Goal: Task Accomplishment & Management: Manage account settings

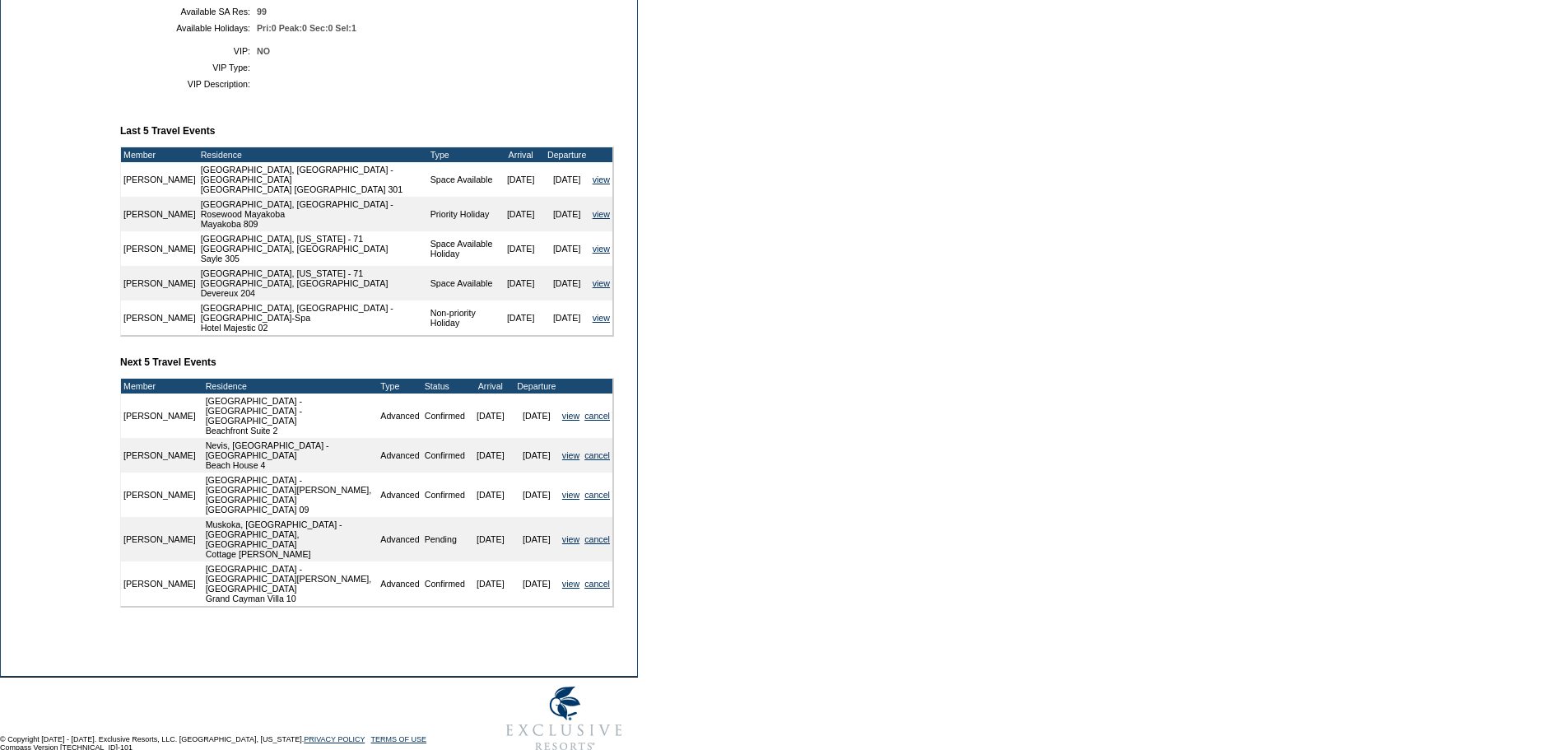
scroll to position [534, 0]
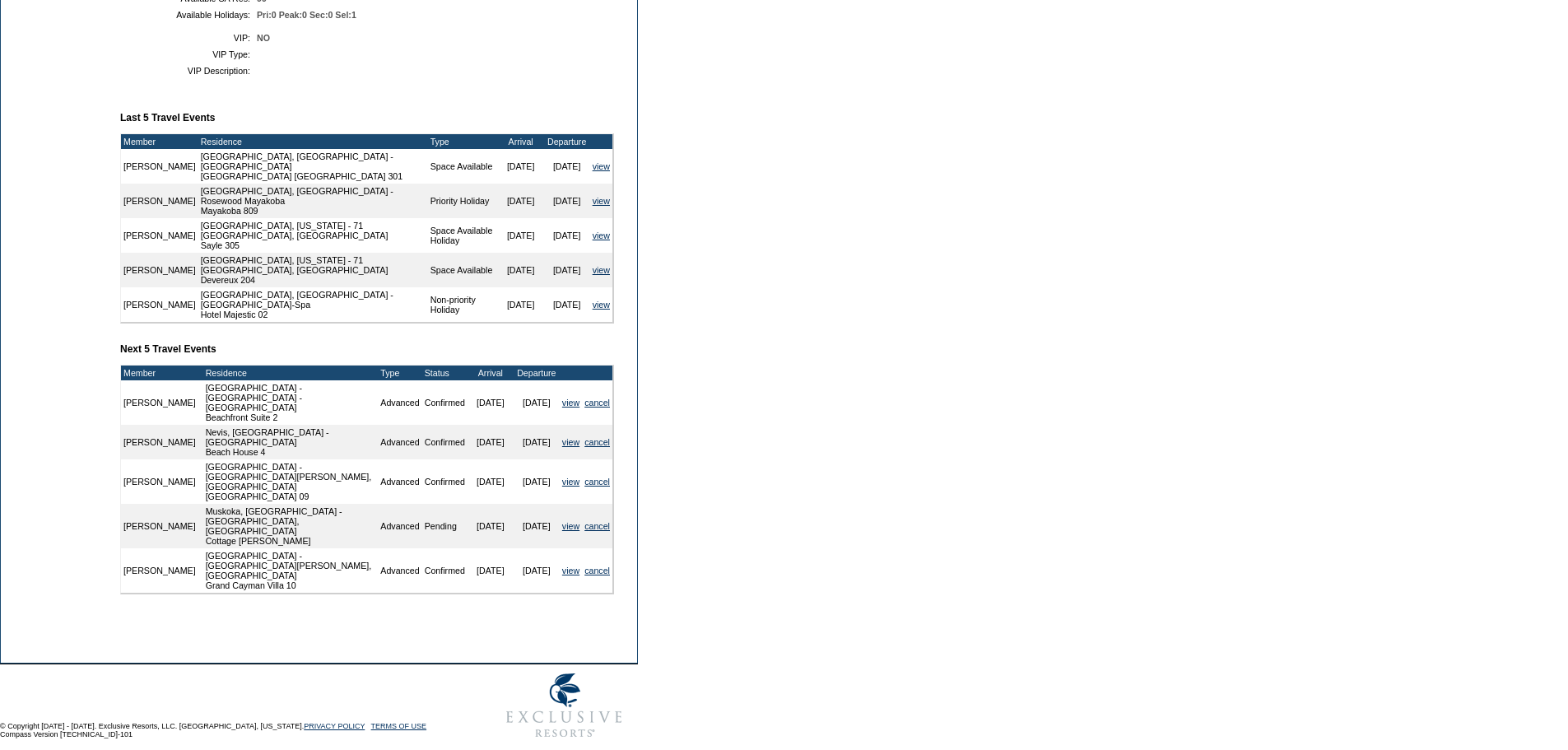
click at [559, 523] on td "view" at bounding box center [570, 526] width 23 height 44
click at [562, 521] on link "view" at bounding box center [570, 526] width 17 height 10
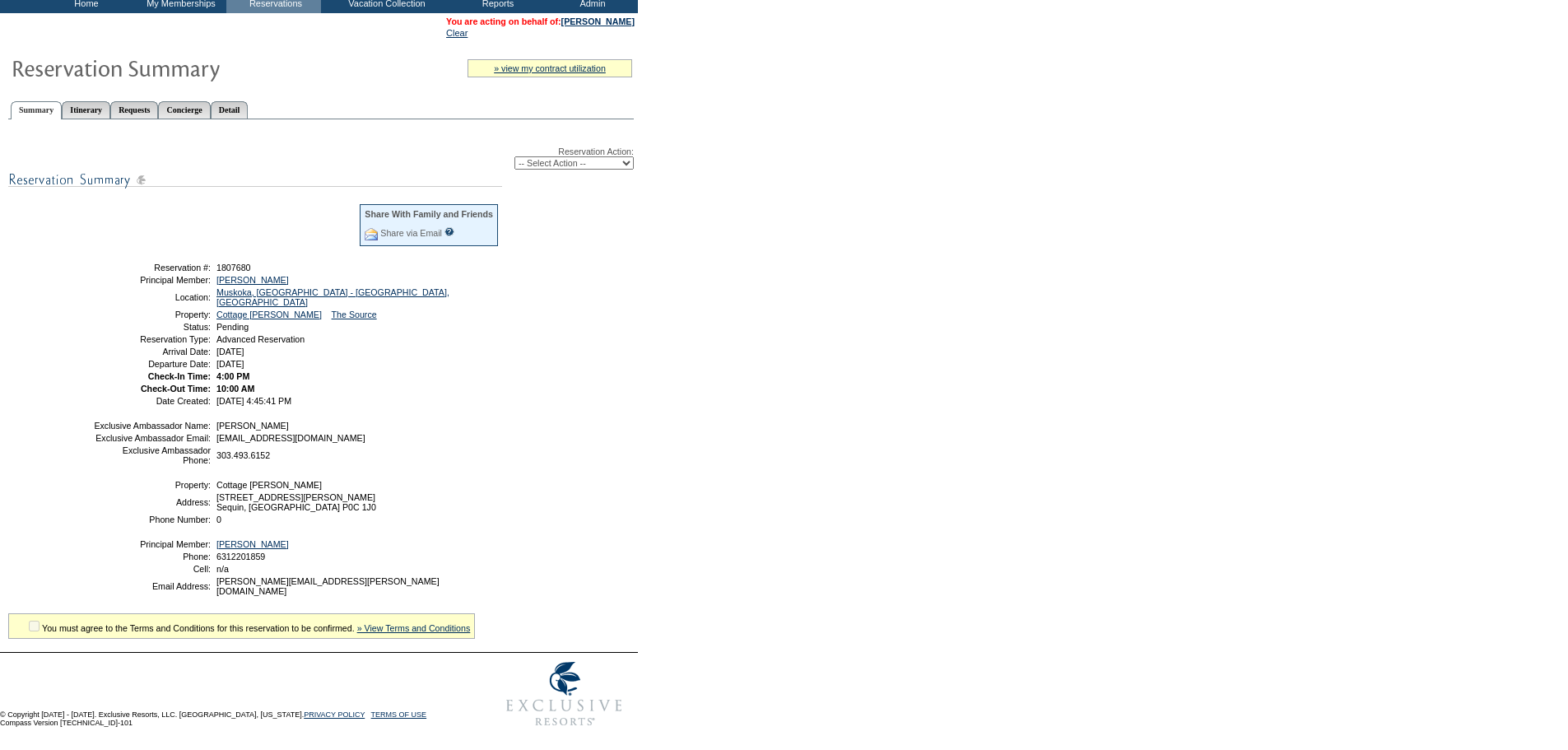
scroll to position [128, 0]
drag, startPoint x: 661, startPoint y: 542, endPoint x: 712, endPoint y: 605, distance: 81.1
click at [662, 542] on form "Follow Us ::" at bounding box center [784, 319] width 1568 height 833
click at [611, 146] on div "Reservation Action: -- Select Action -- Modify Reservation Dates Modify Reserva…" at bounding box center [321, 158] width 625 height 23
click at [609, 156] on select "-- Select Action -- Modify Reservation Dates Modify Reservation Cost Modify Occ…" at bounding box center [574, 163] width 119 height 14
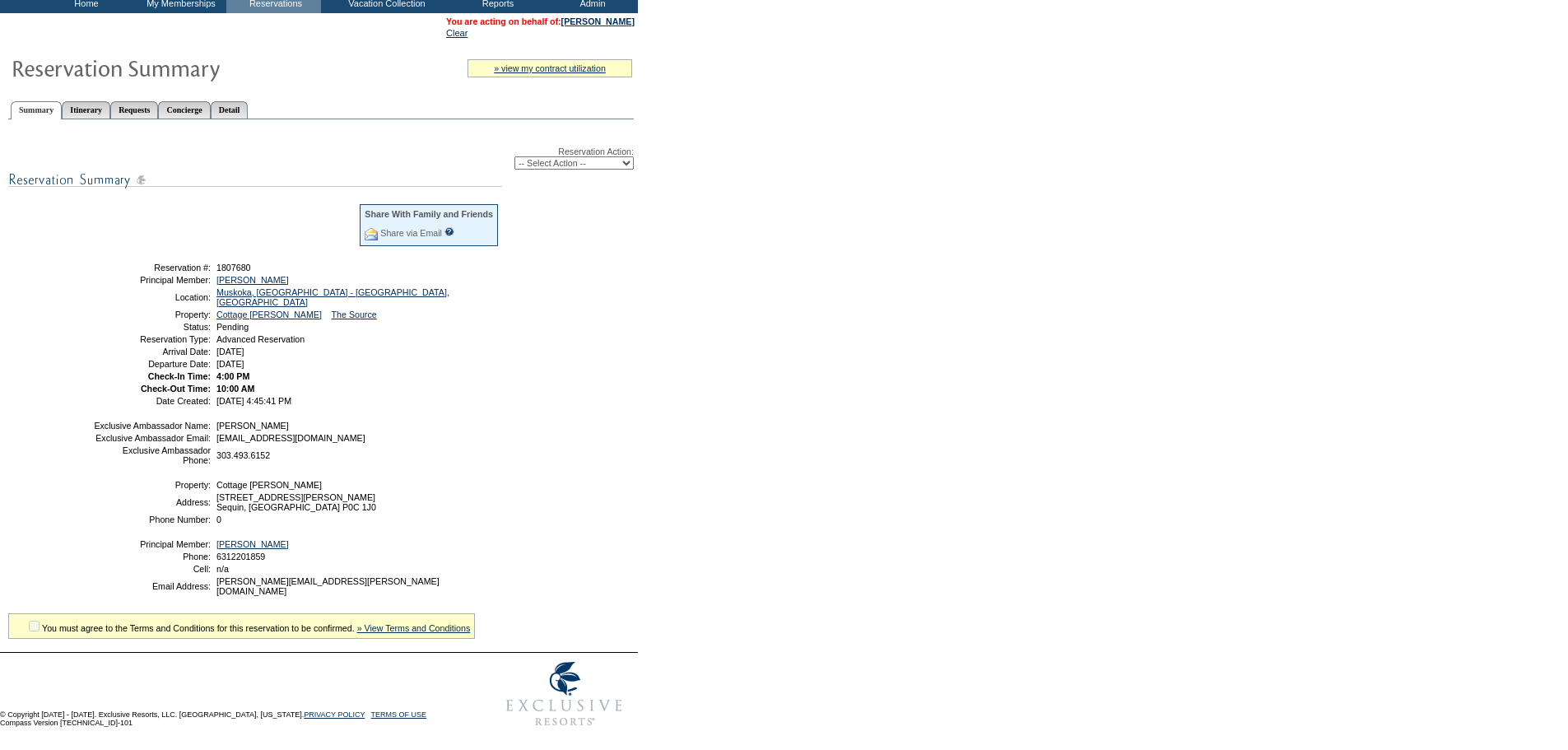
select select "ConfirmRes"
click at [514, 156] on select "-- Select Action -- Modify Reservation Dates Modify Reservation Cost Modify Occ…" at bounding box center [574, 163] width 119 height 14
select select
drag, startPoint x: 1017, startPoint y: 296, endPoint x: 980, endPoint y: 300, distance: 37.2
click at [1015, 296] on form "Follow Us ::" at bounding box center [784, 319] width 1568 height 833
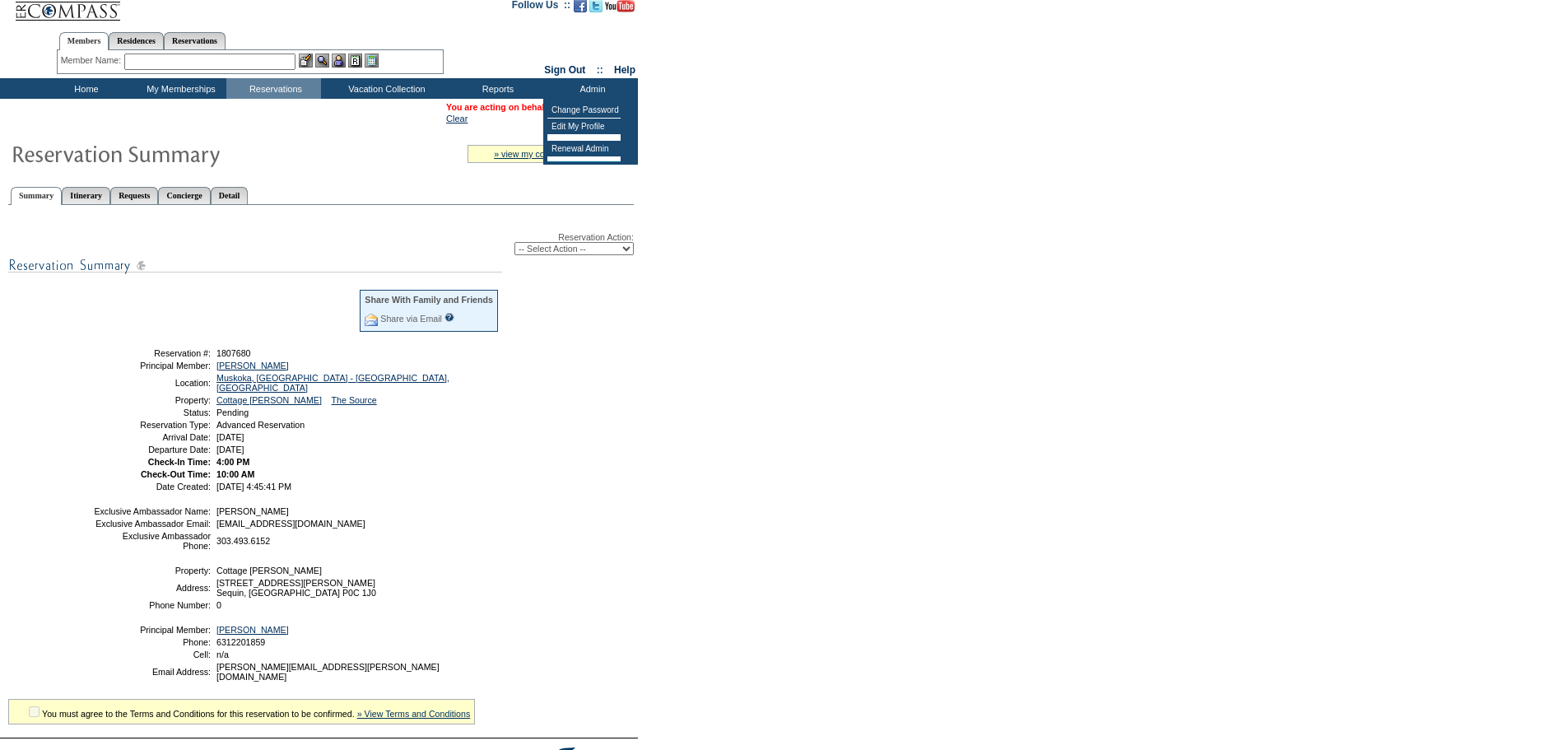
scroll to position [0, 0]
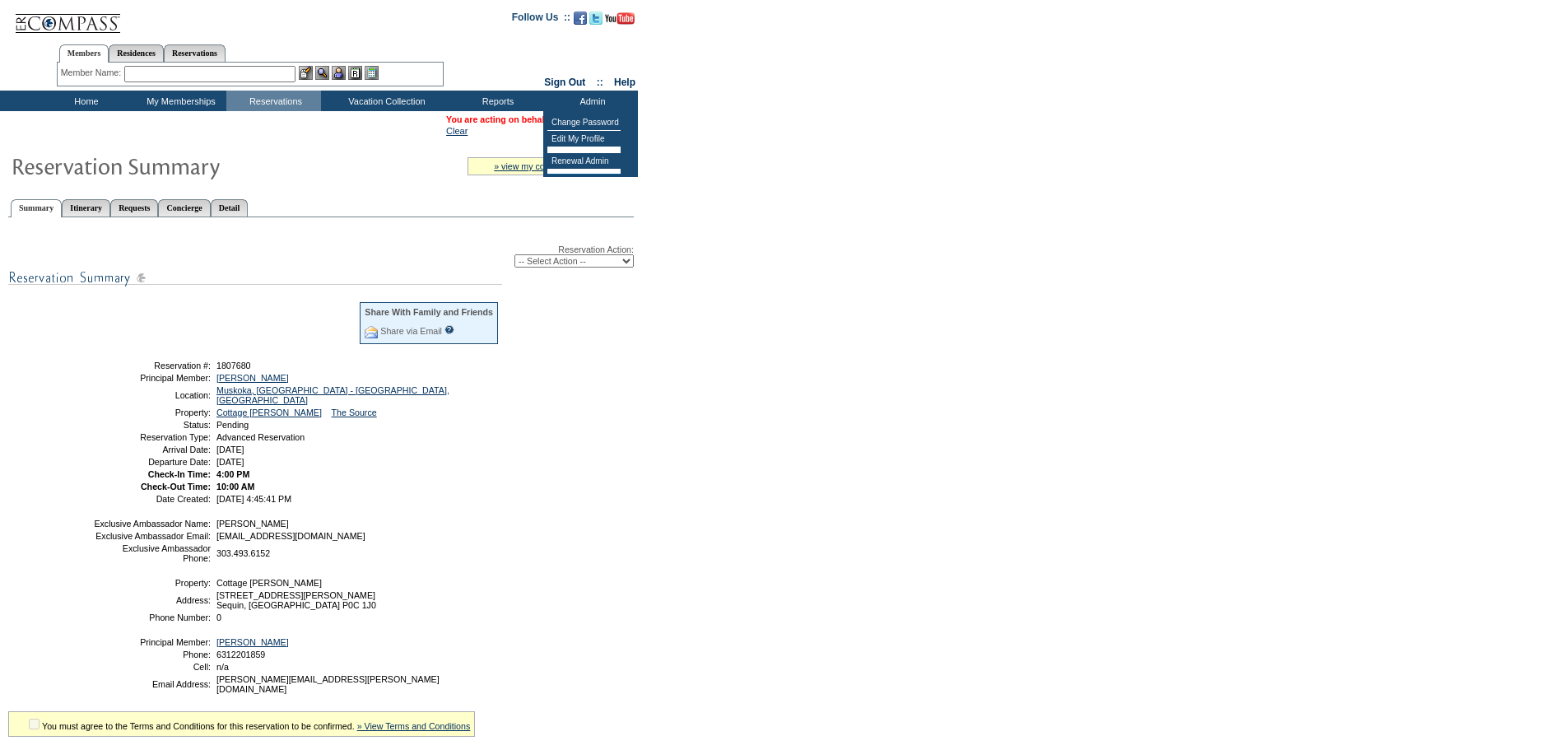
click at [788, 181] on form "Follow Us ::" at bounding box center [784, 417] width 1568 height 833
drag, startPoint x: 586, startPoint y: 116, endPoint x: 574, endPoint y: 119, distance: 12.4
click at [586, 116] on link "[PERSON_NAME]" at bounding box center [597, 119] width 73 height 10
